Goal: Task Accomplishment & Management: Use online tool/utility

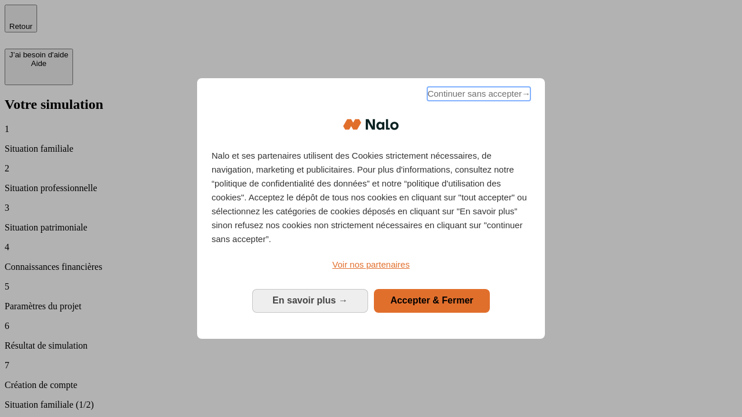
click at [477, 96] on span "Continuer sans accepter →" at bounding box center [478, 94] width 103 height 14
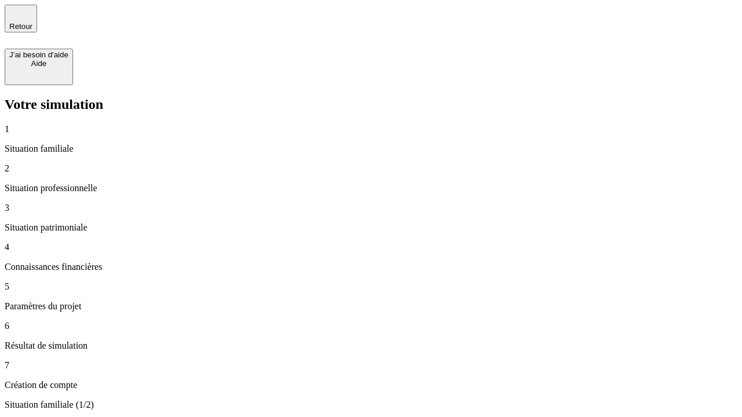
type input "30 000"
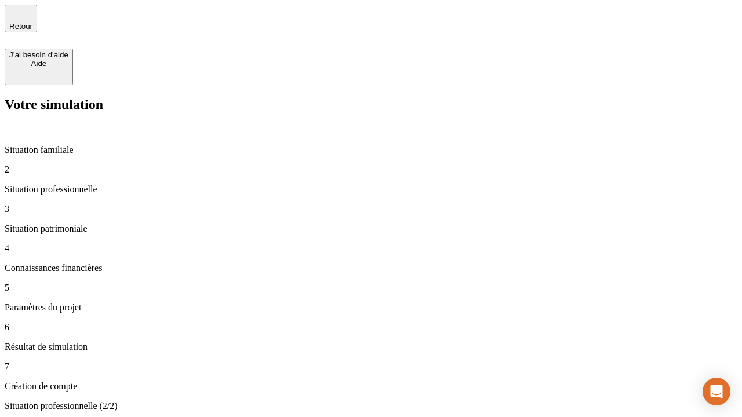
type input "1 000"
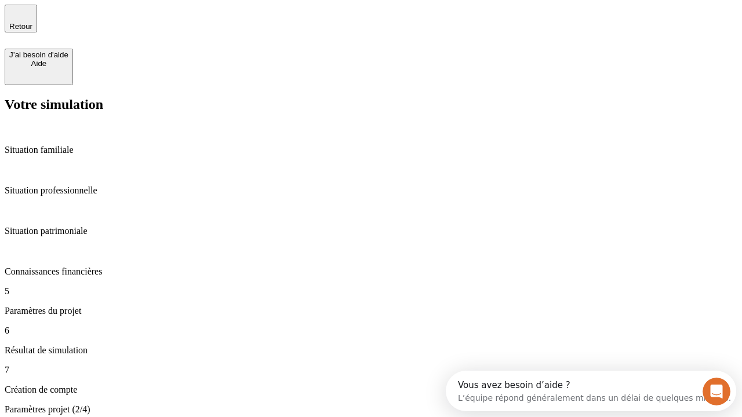
type input "40"
type input "64"
type input "200 000"
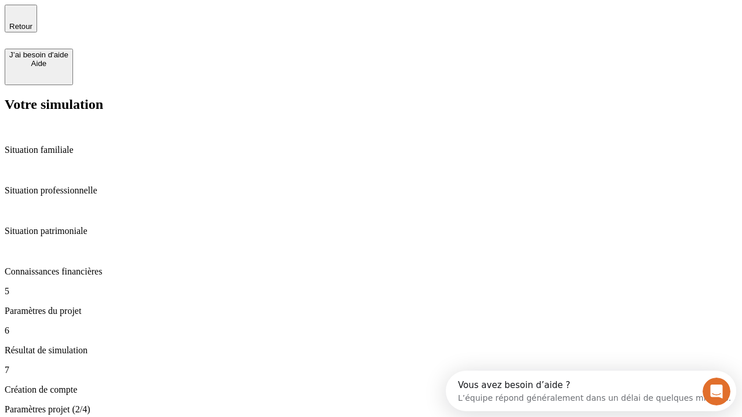
type input "640"
